Goal: Task Accomplishment & Management: Use online tool/utility

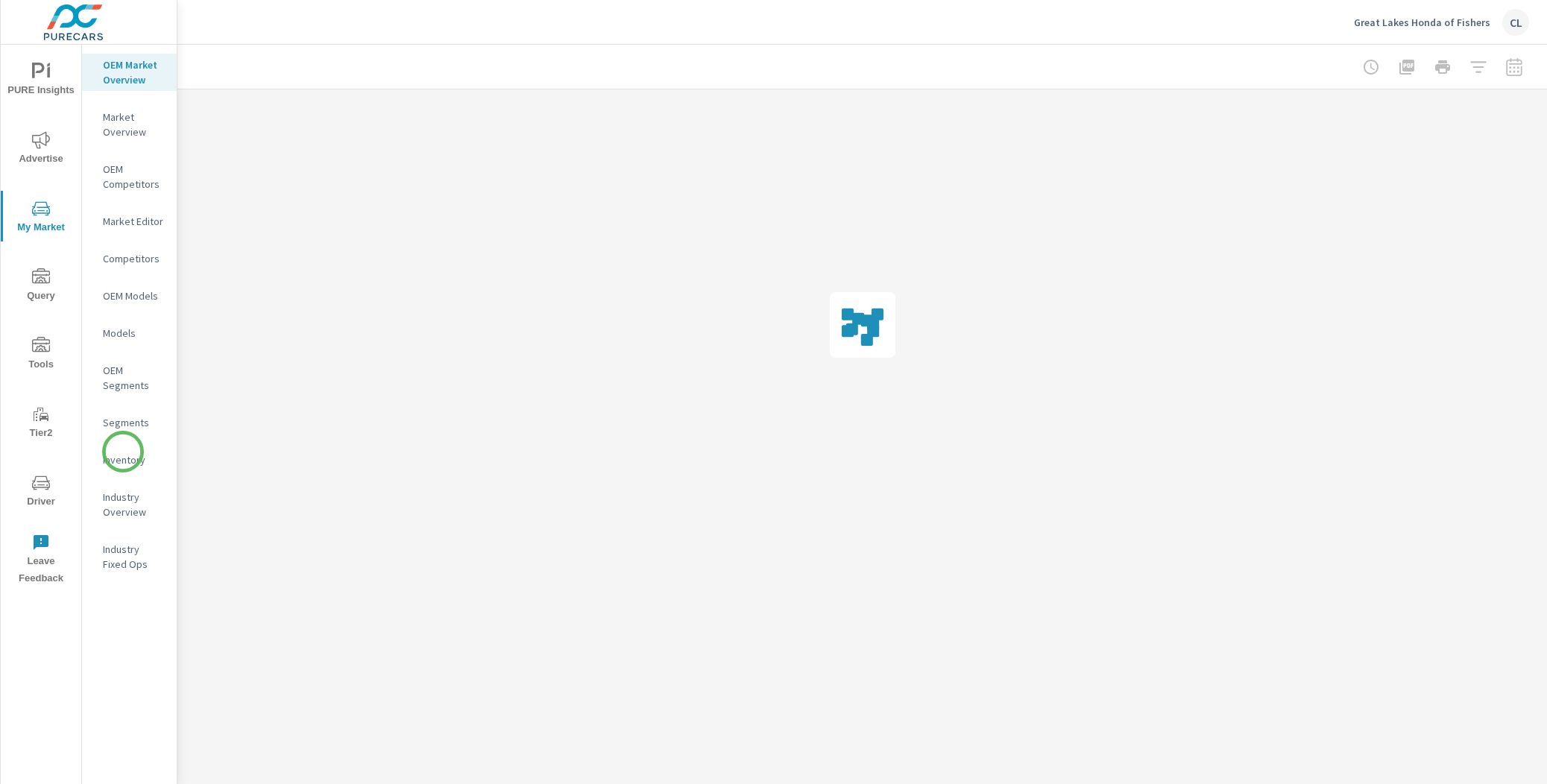
click at [118, 463] on p "Inventory" at bounding box center [133, 460] width 62 height 15
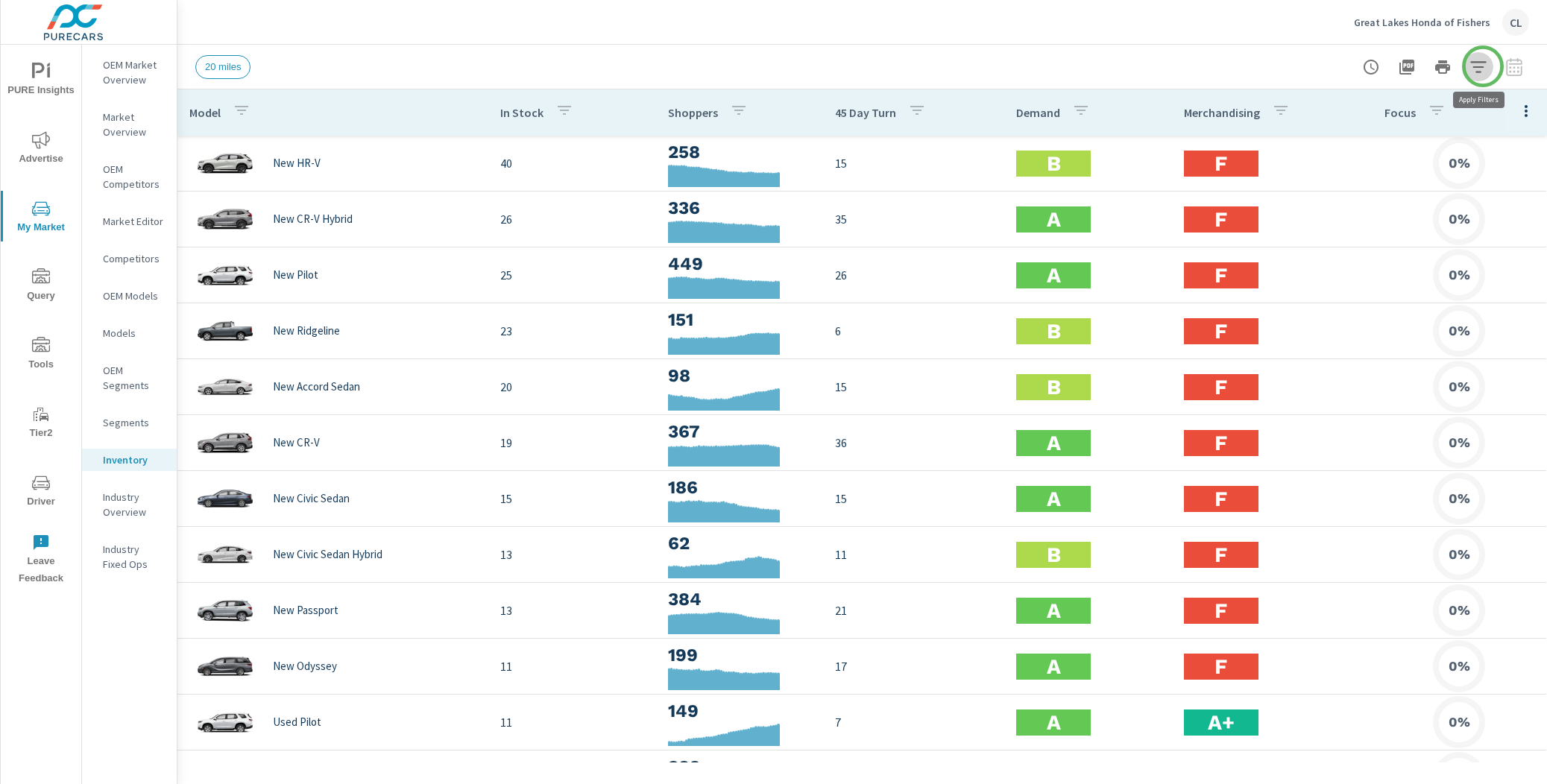
click at [1483, 66] on icon "button" at bounding box center [1478, 66] width 16 height 11
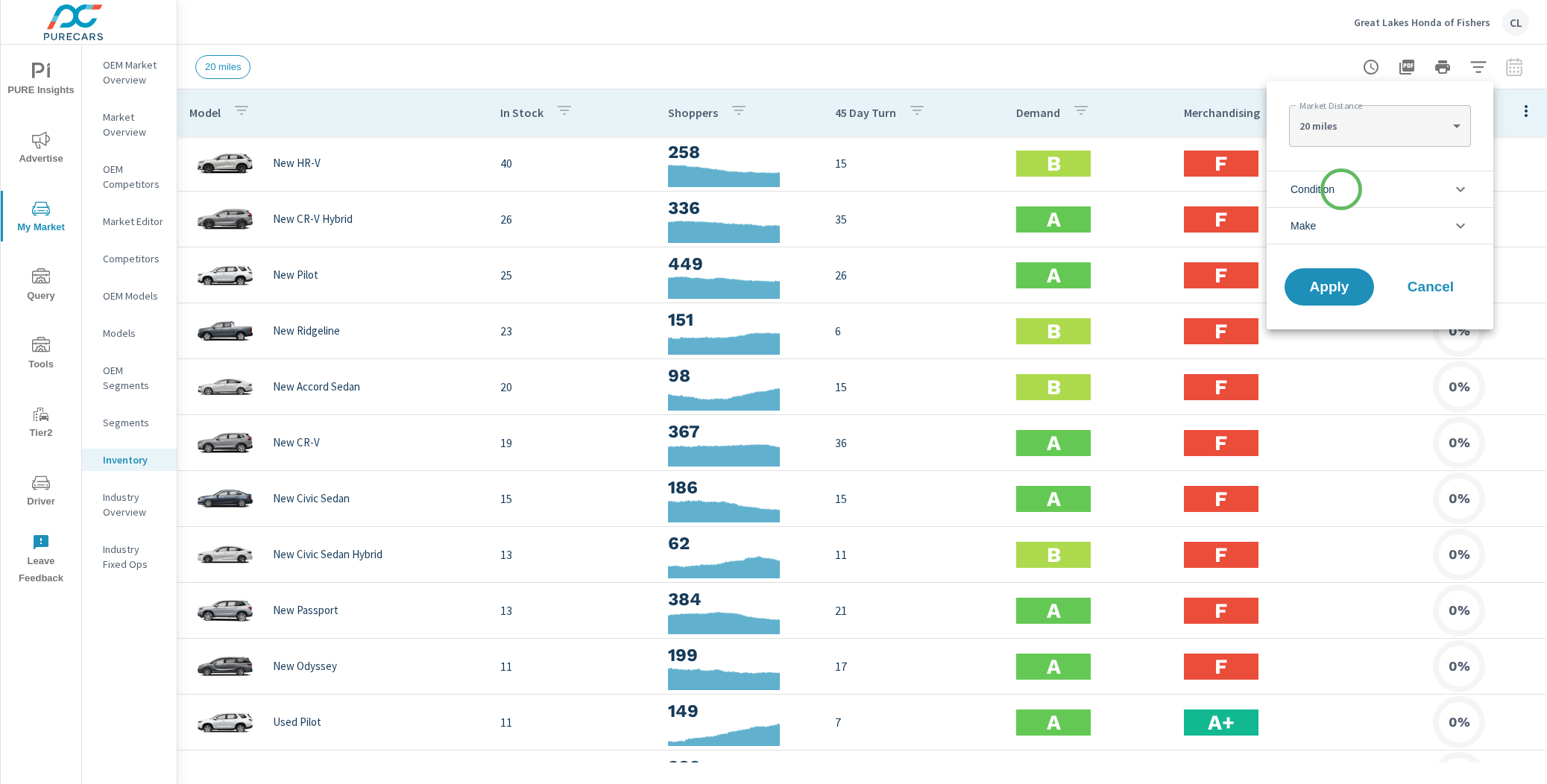
click at [1341, 190] on li "Condition" at bounding box center [1380, 189] width 227 height 37
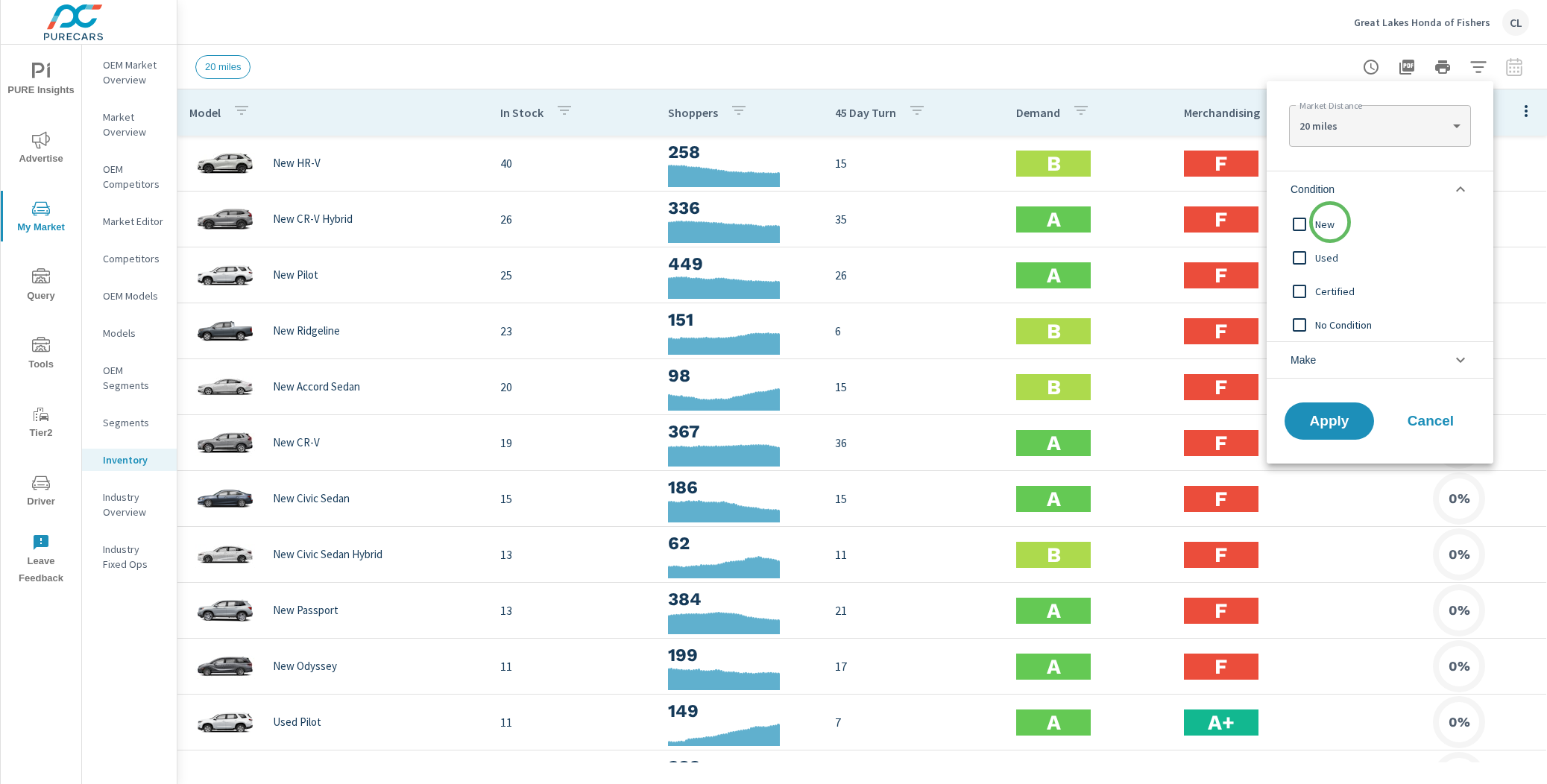
click at [1330, 222] on span "New" at bounding box center [1397, 224] width 163 height 17
click at [1338, 358] on li "Make" at bounding box center [1380, 360] width 227 height 37
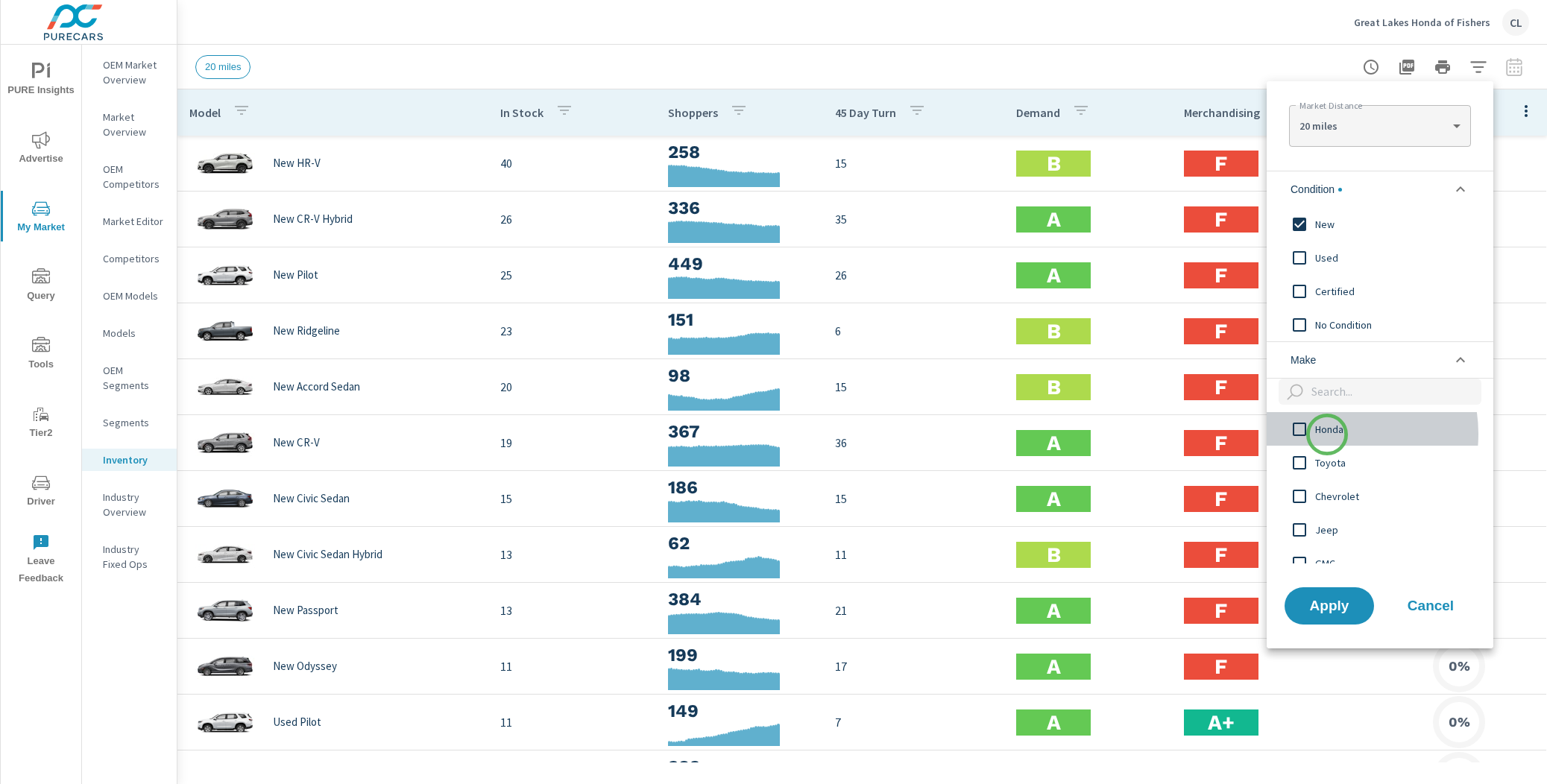
click at [1327, 435] on span "Honda" at bounding box center [1397, 429] width 163 height 17
click at [1338, 611] on span "Apply" at bounding box center [1329, 605] width 61 height 14
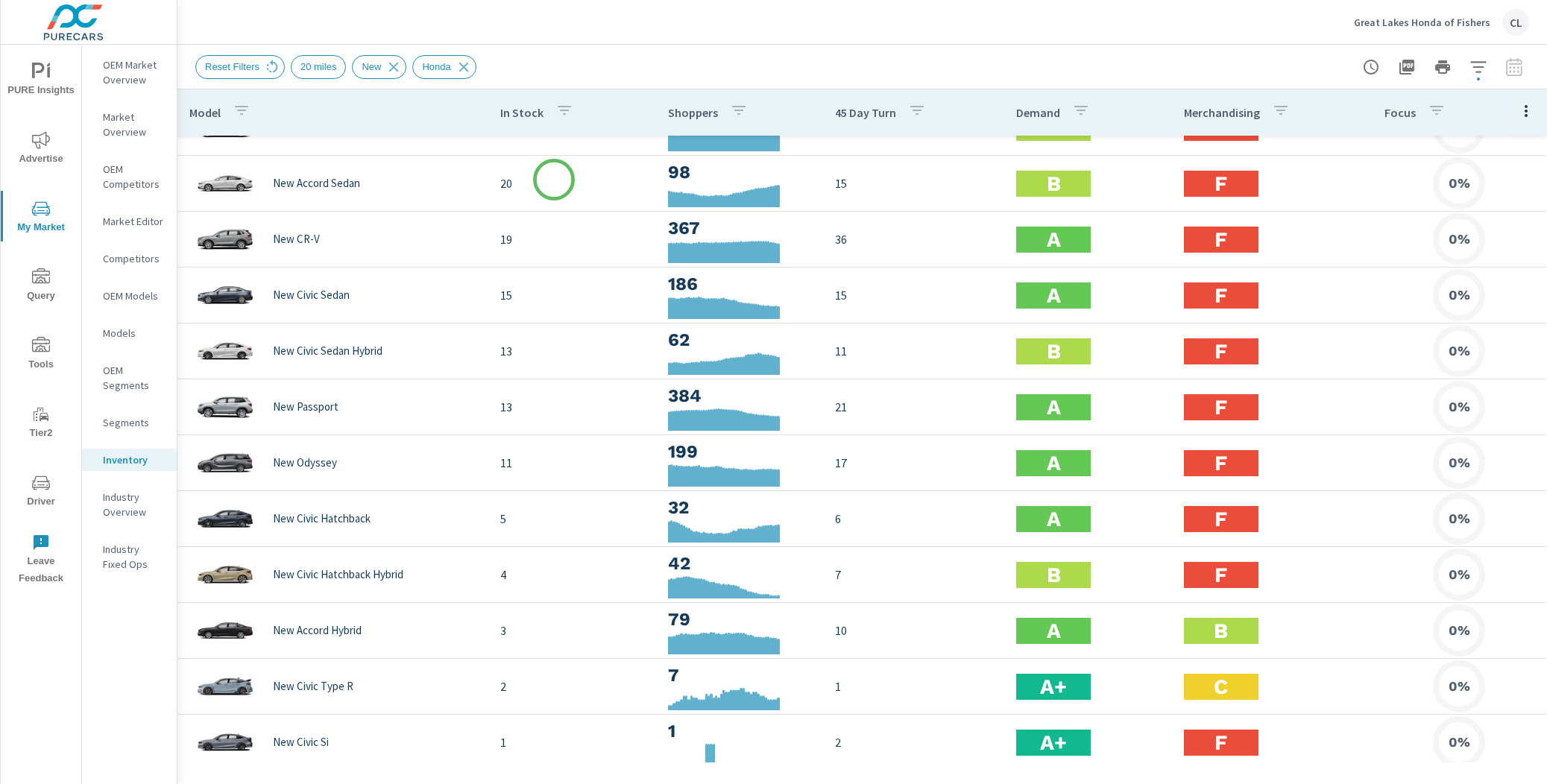
scroll to position [222, 0]
